Goal: Navigation & Orientation: Find specific page/section

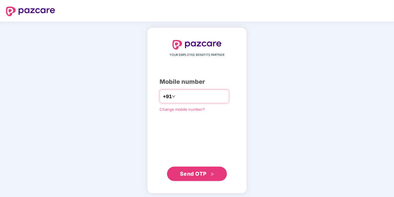
type input "**********"
click at [201, 175] on span "Send OTP" at bounding box center [193, 173] width 27 height 6
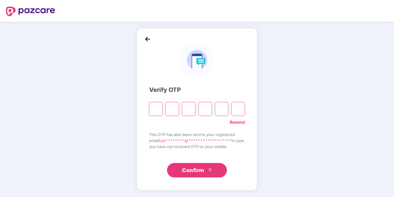
type input "*"
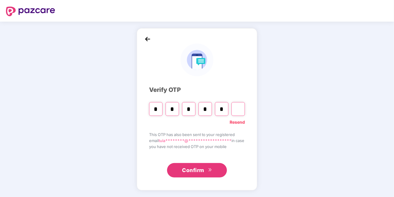
type input "*"
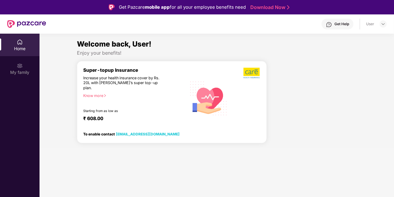
click at [95, 93] on div "Know more" at bounding box center [133, 95] width 100 height 4
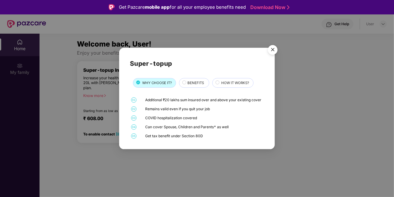
click at [194, 81] on span "BENEFITS" at bounding box center [196, 82] width 16 height 5
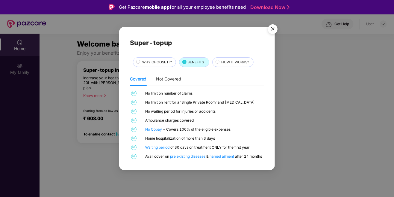
click at [277, 22] on img "Close" at bounding box center [273, 30] width 17 height 17
